Goal: Information Seeking & Learning: Compare options

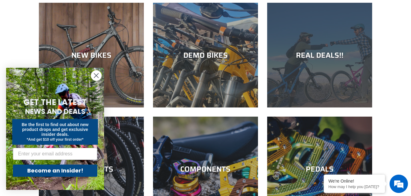
scroll to position [61, 0]
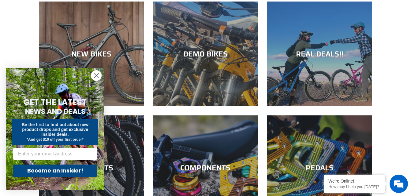
click at [98, 77] on icon "Close dialog" at bounding box center [96, 76] width 4 height 4
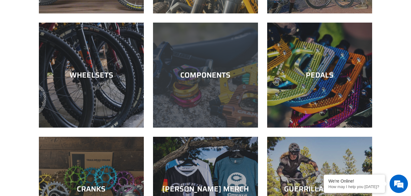
scroll to position [154, 0]
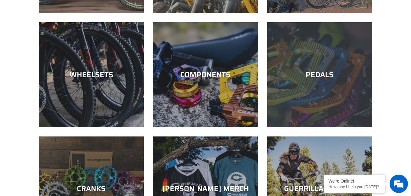
click at [313, 128] on div "PEDALS" at bounding box center [319, 128] width 105 height 0
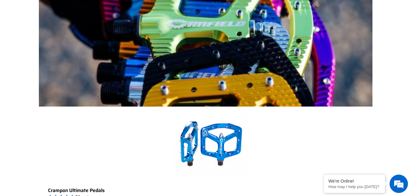
scroll to position [128, 0]
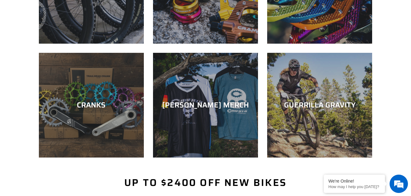
scroll to position [238, 0]
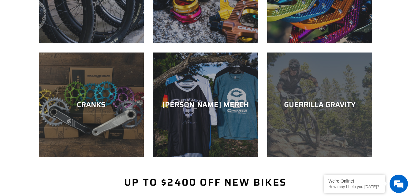
click at [312, 101] on div "GUERRILLA GRAVITY" at bounding box center [319, 105] width 105 height 9
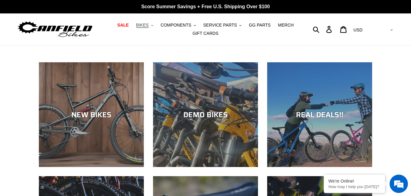
click at [156, 28] on button "BIKES .cls-1{fill:#231f20}" at bounding box center [144, 25] width 23 height 8
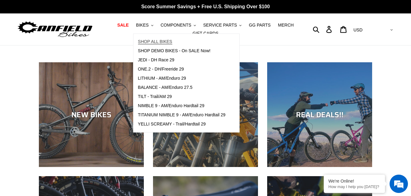
click at [166, 43] on span "SHOP ALL BIKES" at bounding box center [155, 41] width 34 height 5
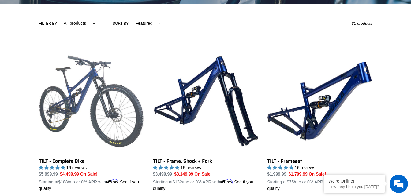
click at [106, 136] on link "TILT - Complete Bike" at bounding box center [91, 120] width 105 height 143
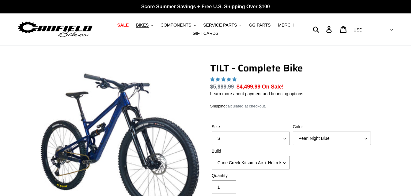
select select "highest-rating"
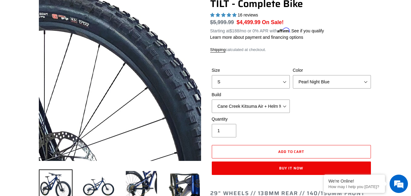
scroll to position [72, 0]
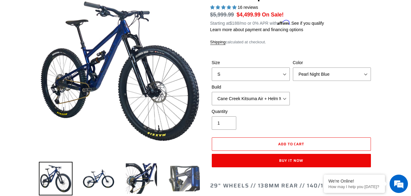
click at [190, 171] on img at bounding box center [184, 179] width 34 height 34
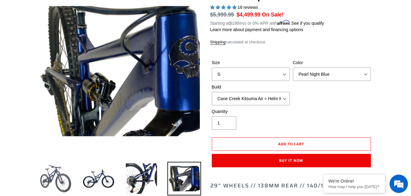
click at [63, 180] on img at bounding box center [56, 179] width 34 height 34
